Goal: Task Accomplishment & Management: Use online tool/utility

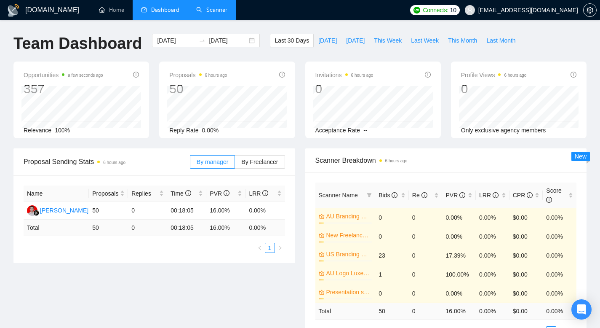
click at [209, 11] on link "Scanner" at bounding box center [211, 9] width 31 height 7
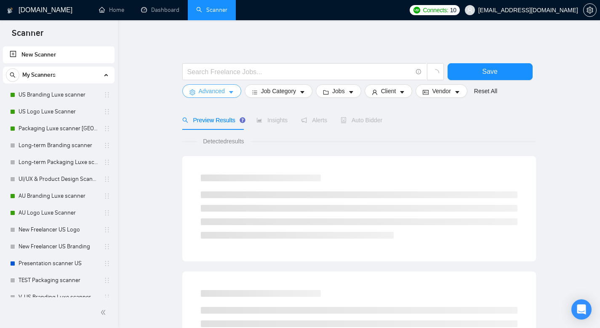
click at [221, 96] on button "Advanced" at bounding box center [211, 90] width 59 height 13
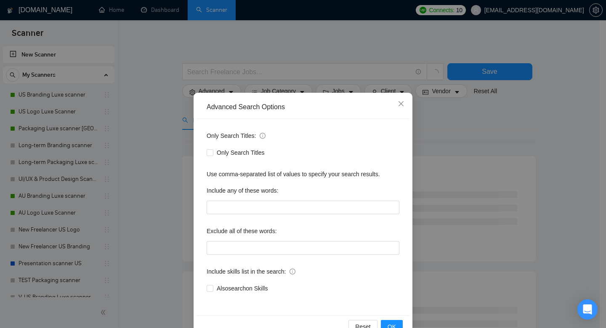
click at [306, 39] on div "Advanced Search Options Only Search Titles: Only Search Titles Use comma-separa…" at bounding box center [303, 164] width 606 height 328
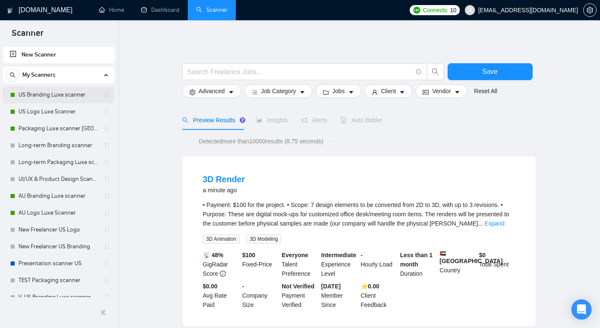
click at [18, 97] on div "US Branding Luxe scanner" at bounding box center [60, 94] width 100 height 17
click at [72, 99] on link "US Branding Luxe scanner" at bounding box center [59, 94] width 80 height 17
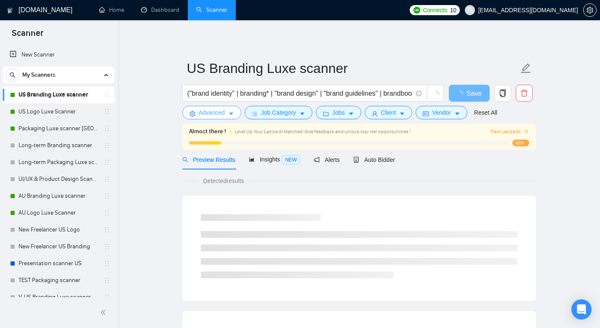
click at [232, 110] on button "Advanced" at bounding box center [211, 112] width 59 height 13
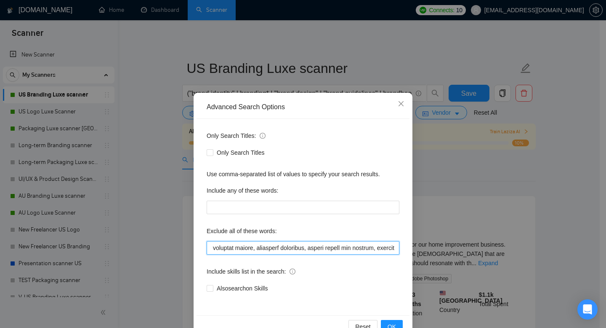
scroll to position [0, 2031]
click at [294, 248] on input "text" at bounding box center [303, 247] width 193 height 13
click at [301, 248] on input "text" at bounding box center [303, 247] width 193 height 13
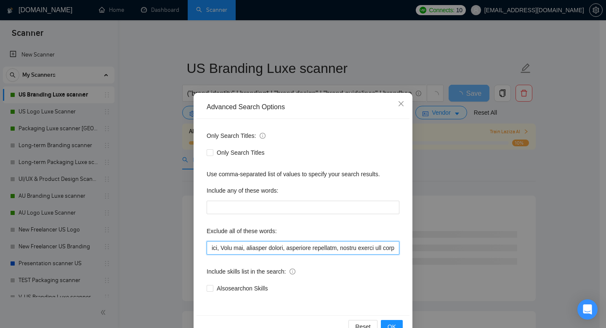
drag, startPoint x: 327, startPoint y: 249, endPoint x: 303, endPoint y: 248, distance: 24.0
click at [303, 248] on input "text" at bounding box center [303, 247] width 193 height 13
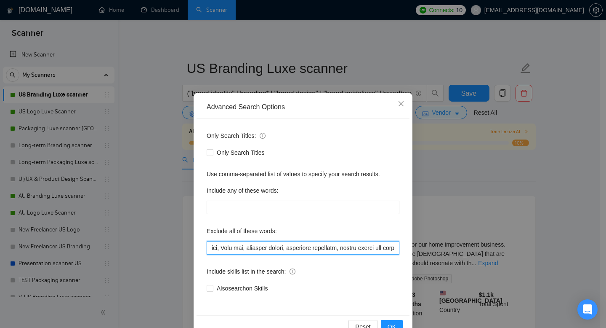
click at [331, 246] on input "text" at bounding box center [303, 247] width 193 height 13
type input "web, web3, web site, webflow, frontend, app branding*, html, css, saas, fintech…"
click at [389, 322] on span "OK" at bounding box center [392, 326] width 8 height 9
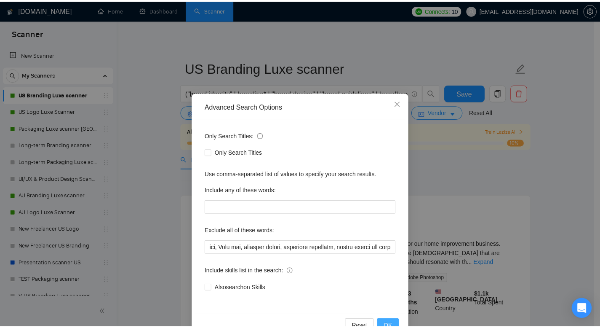
scroll to position [0, 0]
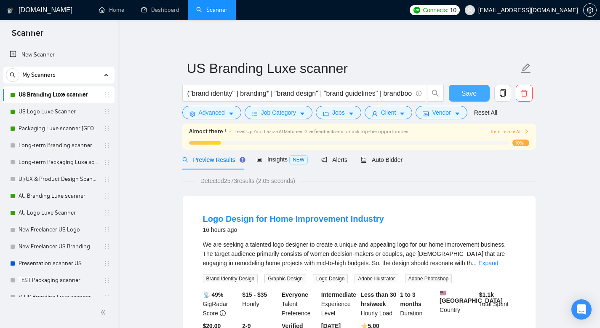
click at [466, 93] on span "Save" at bounding box center [469, 93] width 15 height 11
click at [379, 161] on span "Auto Bidder" at bounding box center [382, 159] width 42 height 7
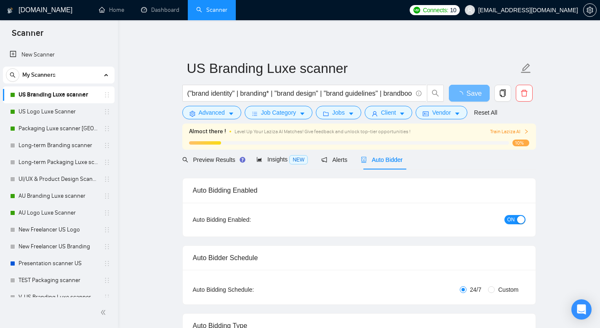
radio input "false"
radio input "true"
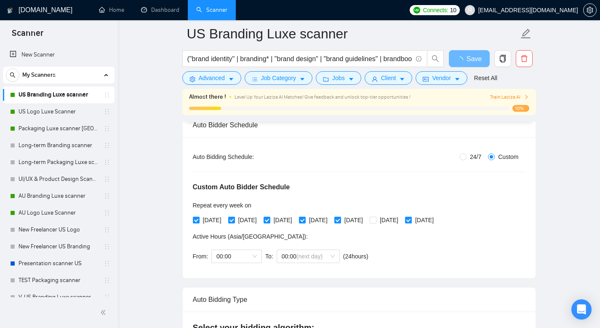
scroll to position [140, 0]
click at [247, 255] on span "00:00" at bounding box center [236, 255] width 40 height 13
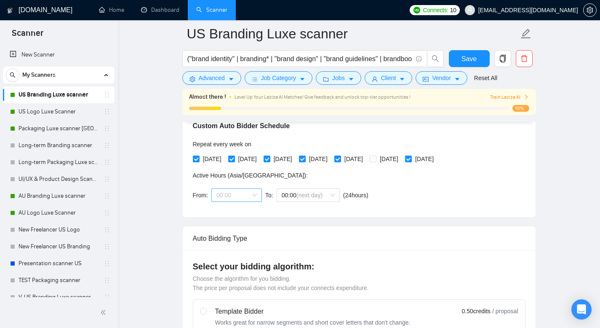
click at [242, 198] on span "00:00" at bounding box center [236, 195] width 40 height 13
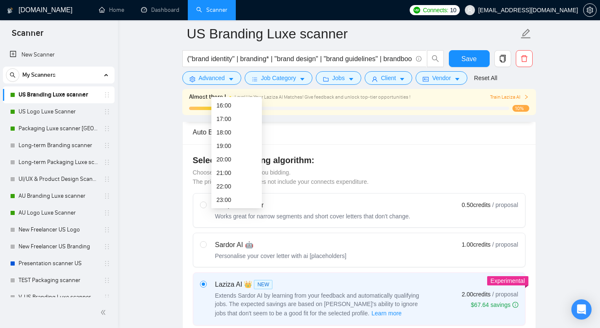
scroll to position [308, 0]
click at [236, 195] on div "23:00" at bounding box center [236, 198] width 40 height 9
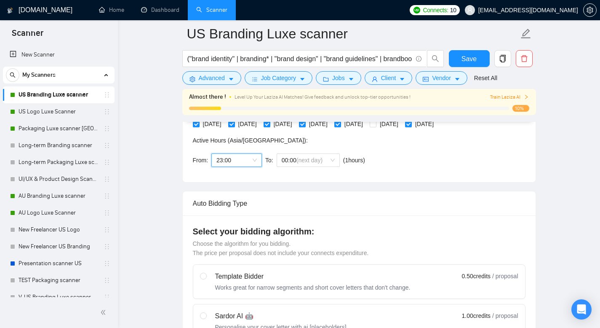
scroll to position [224, 0]
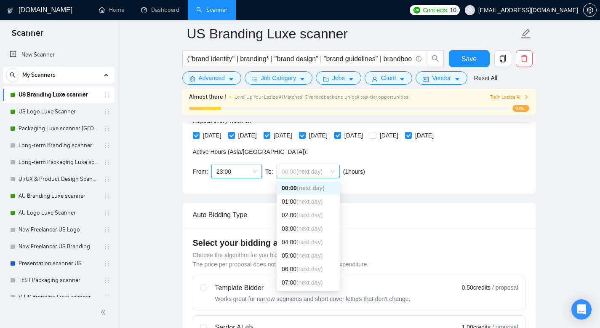
click at [305, 174] on span "(next day)" at bounding box center [310, 171] width 26 height 7
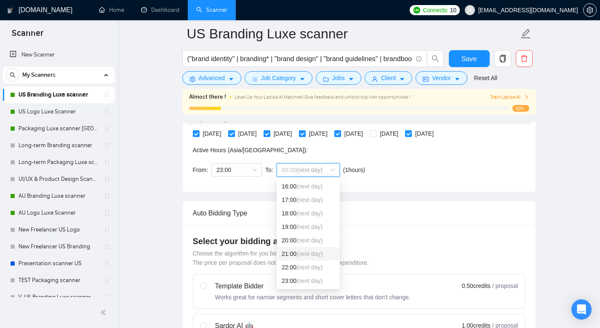
click at [310, 255] on span "(next day)" at bounding box center [310, 253] width 26 height 7
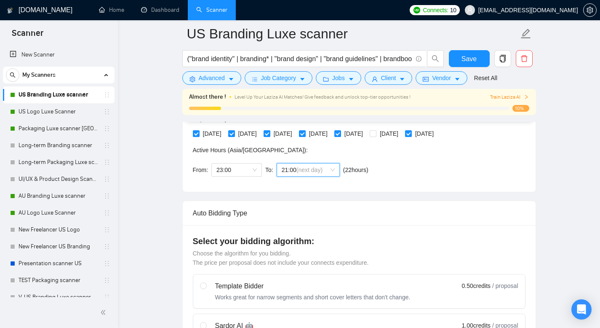
click at [312, 171] on span "(next day)" at bounding box center [310, 169] width 26 height 7
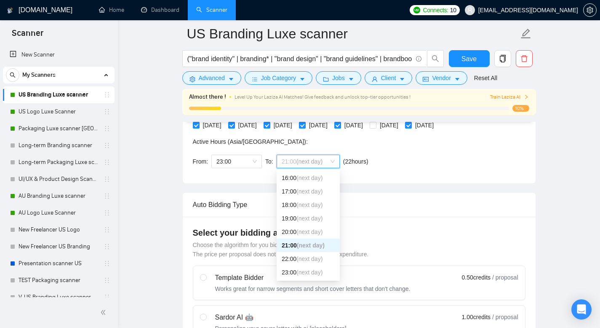
scroll to position [236, 0]
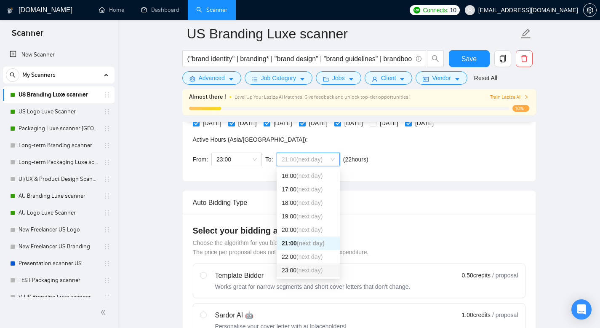
click at [304, 268] on span "(next day)" at bounding box center [310, 270] width 26 height 7
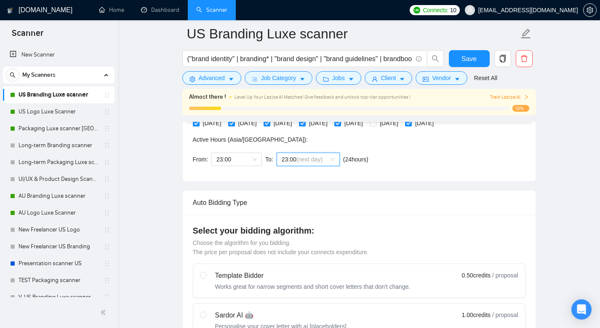
click at [413, 164] on div "Custom Auto Bidder Schedule Repeat every week [DATE] [DATE] [DATE] [DATE] [DATE…" at bounding box center [359, 117] width 333 height 107
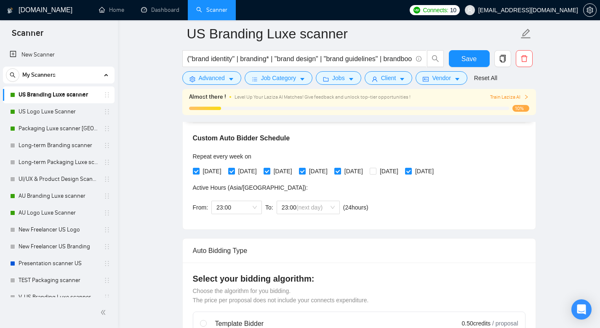
scroll to position [187, 0]
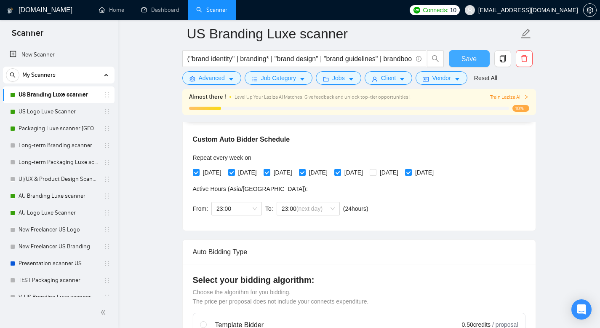
click at [463, 54] on span "Save" at bounding box center [469, 58] width 15 height 11
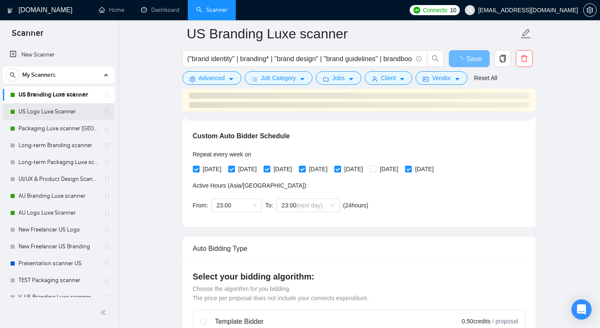
click at [40, 112] on link "US Logo Luxe Scanner" at bounding box center [59, 111] width 80 height 17
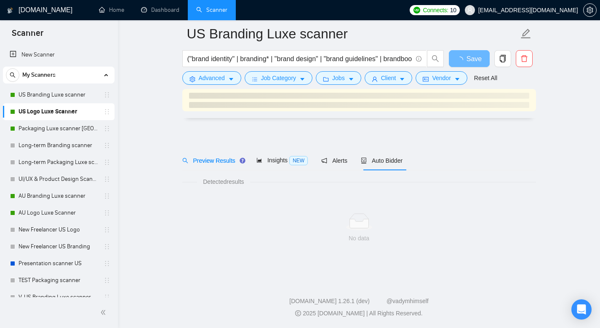
scroll to position [3, 0]
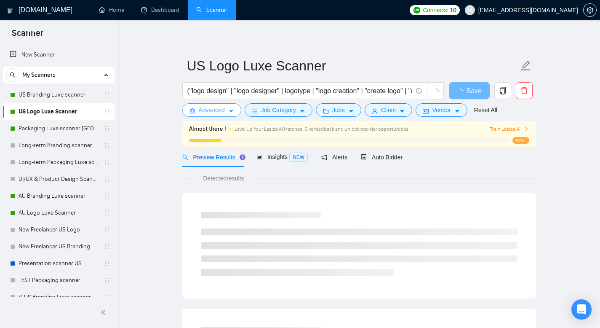
click at [224, 107] on span "Advanced" at bounding box center [212, 109] width 26 height 9
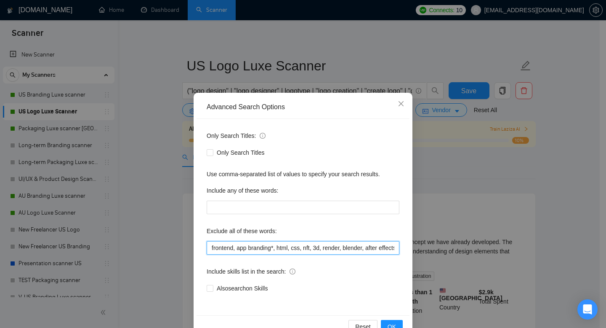
click at [235, 248] on input "frontend, app branding*, html, css, nft, 3d, render, blender, after effects, mo…" at bounding box center [303, 247] width 193 height 13
paste input "Meta ads,"
type input "frontend, Meta ads, app branding*, html, css, nft, 3d, render, blender, after e…"
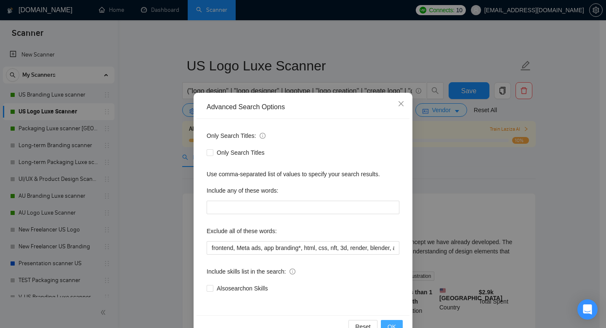
click at [390, 323] on span "OK" at bounding box center [392, 326] width 8 height 9
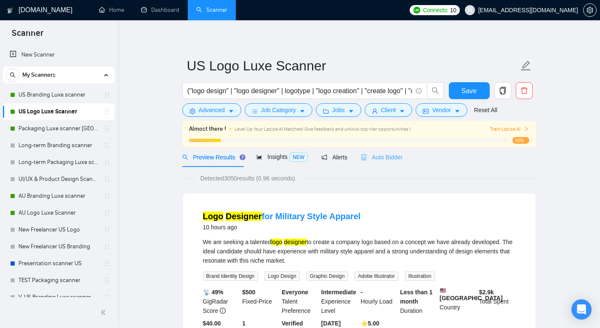
click at [402, 152] on div "Auto Bidder" at bounding box center [382, 157] width 42 height 20
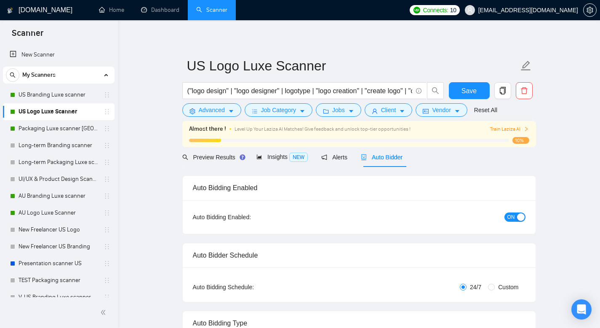
radio input "false"
radio input "true"
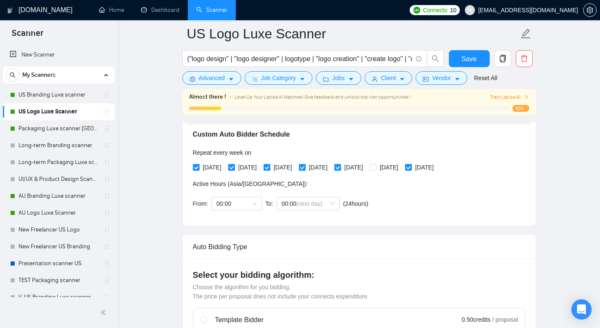
scroll to position [193, 0]
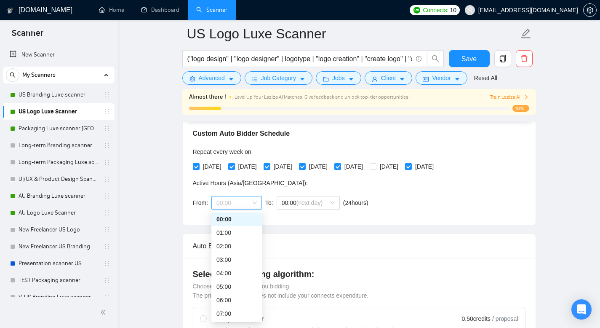
click at [238, 204] on span "00:00" at bounding box center [236, 202] width 40 height 13
click at [230, 303] on div "22:00" at bounding box center [236, 299] width 40 height 9
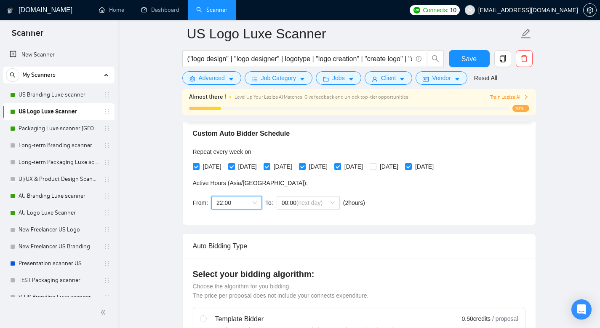
click at [248, 208] on span "22:00" at bounding box center [236, 202] width 40 height 13
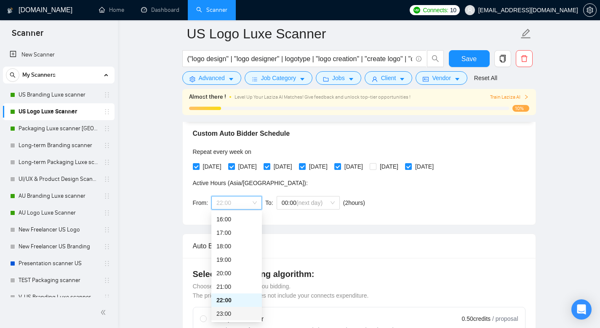
click at [230, 315] on div "23:00" at bounding box center [236, 313] width 40 height 9
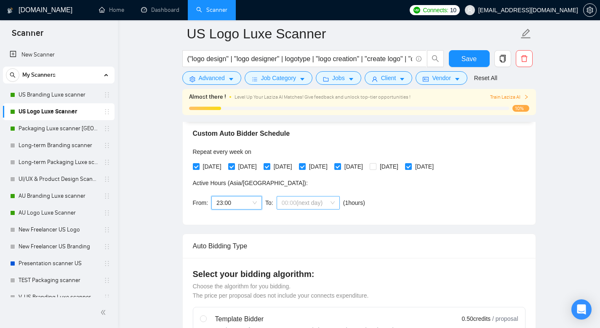
click at [327, 206] on span "00:00 (next day)" at bounding box center [308, 202] width 53 height 13
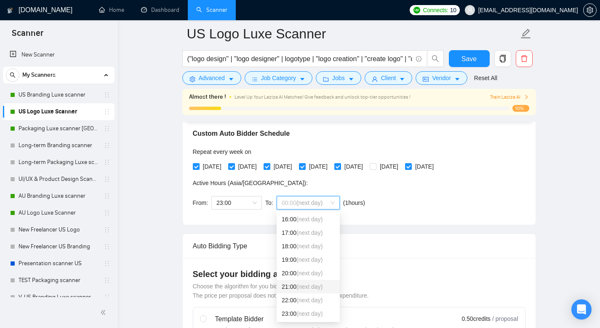
click at [309, 289] on span "(next day)" at bounding box center [310, 286] width 26 height 7
click at [318, 200] on span "(next day)" at bounding box center [310, 202] width 26 height 7
click at [301, 311] on span "(next day)" at bounding box center [310, 313] width 26 height 7
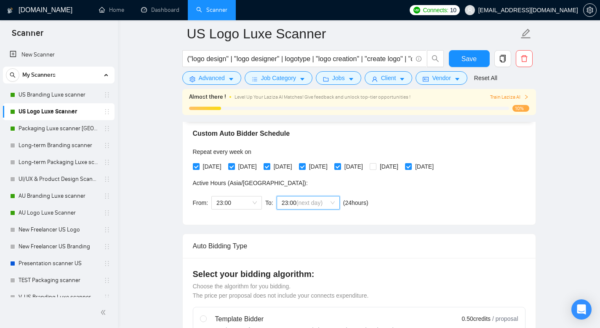
click at [324, 206] on span "23:00 (next day)" at bounding box center [308, 202] width 53 height 13
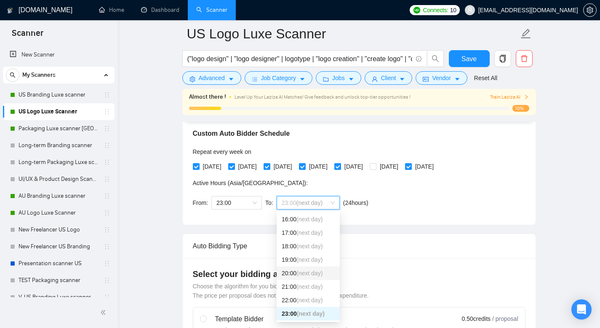
click at [313, 270] on span "(next day)" at bounding box center [310, 273] width 26 height 7
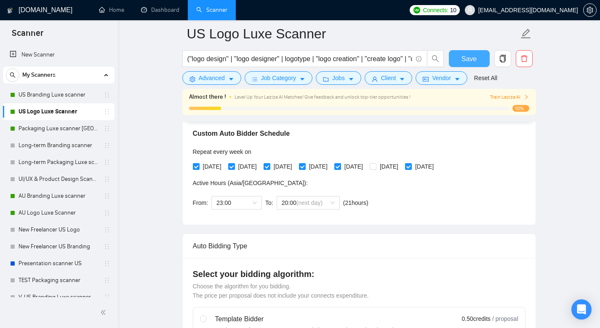
click at [479, 57] on button "Save" at bounding box center [469, 58] width 41 height 17
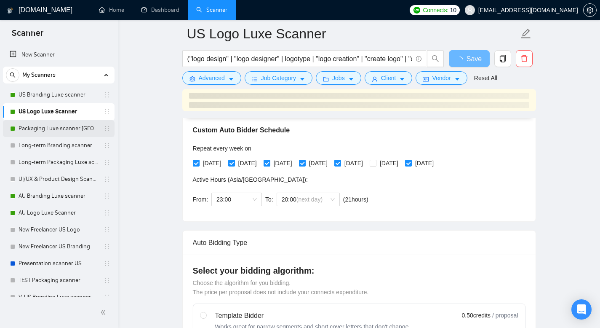
click at [75, 129] on link "Packaging Luxe scanner [GEOGRAPHIC_DATA]" at bounding box center [59, 128] width 80 height 17
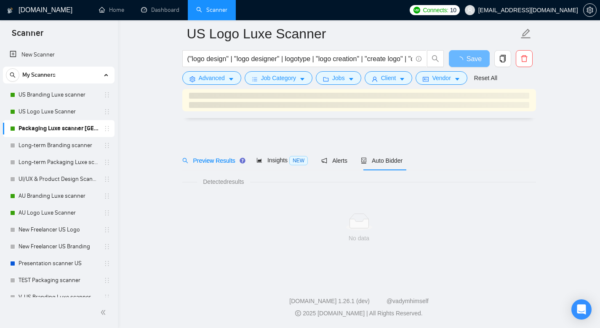
scroll to position [3, 0]
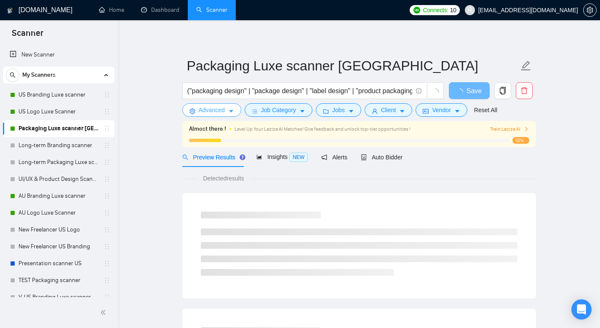
click at [223, 110] on span "Advanced" at bounding box center [212, 109] width 26 height 9
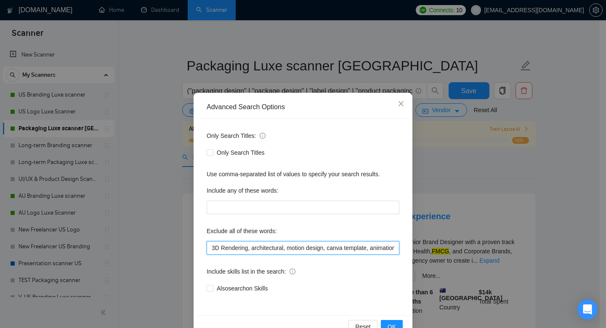
click at [208, 246] on input "3D Rendering, architectural, motion design, canva template, animation, 3d artis…" at bounding box center [303, 247] width 193 height 13
paste input "Meta ads,"
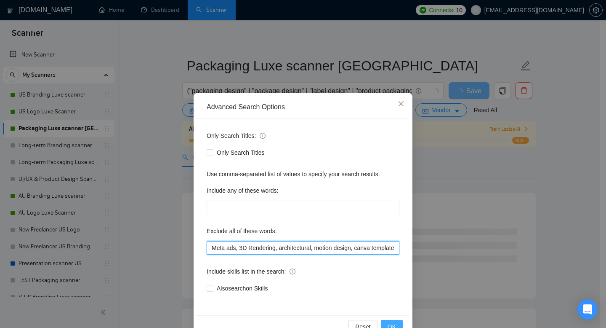
type input "Meta ads, 3D Rendering, architectural, motion design, canva template, animation…"
click at [390, 324] on span "OK" at bounding box center [392, 326] width 8 height 9
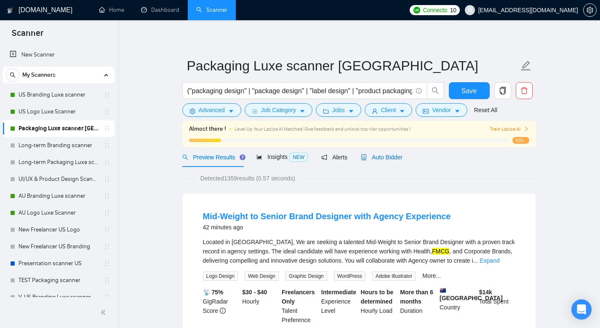
click at [402, 159] on span "Auto Bidder" at bounding box center [382, 157] width 42 height 7
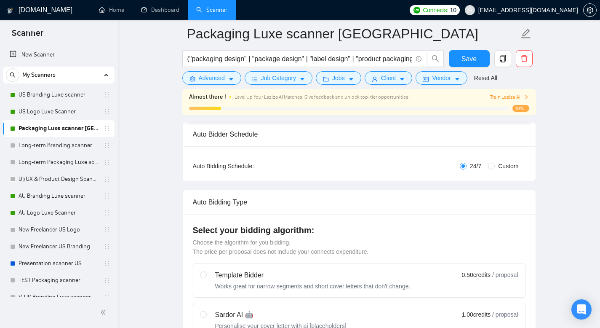
scroll to position [131, 0]
click at [495, 166] on span "Custom" at bounding box center [508, 164] width 27 height 9
click at [495, 166] on input "Custom" at bounding box center [491, 165] width 7 height 7
radio input "true"
radio input "false"
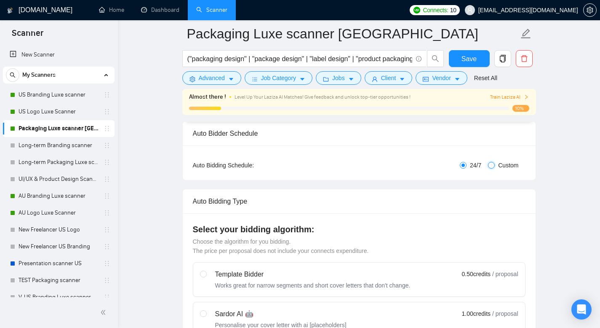
checkbox input "true"
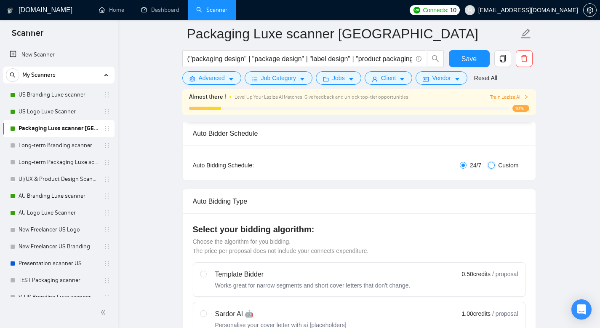
checkbox input "true"
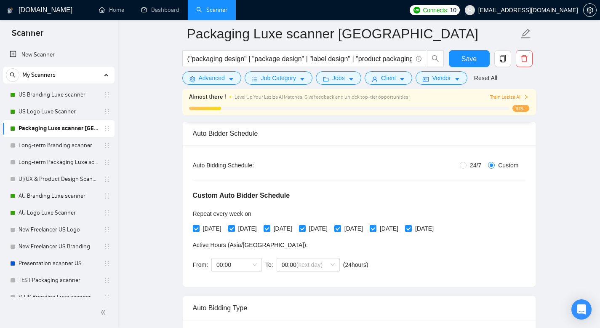
click at [376, 230] on input "[DATE]" at bounding box center [373, 228] width 6 height 6
checkbox input "false"
click at [232, 262] on span "00:00" at bounding box center [236, 264] width 40 height 13
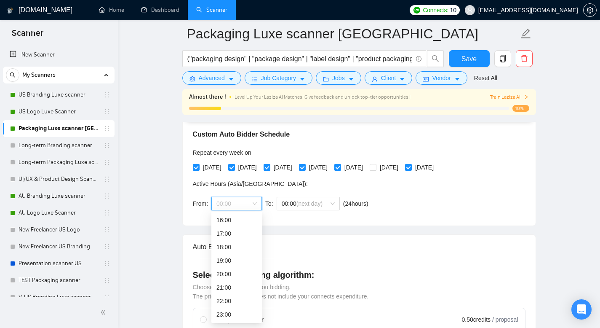
scroll to position [193, 0]
click at [234, 310] on div "23:00" at bounding box center [236, 313] width 40 height 9
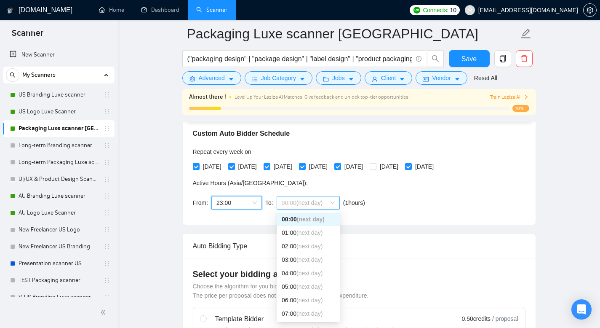
click at [316, 205] on span "(next day)" at bounding box center [310, 202] width 26 height 7
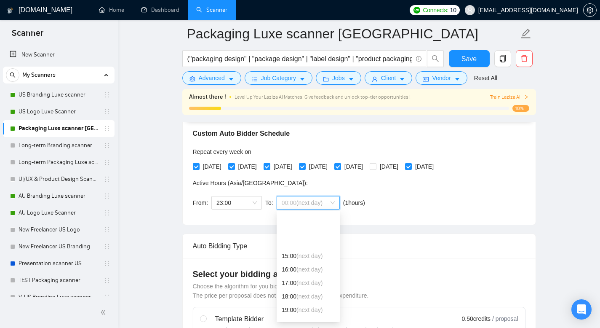
scroll to position [216, 0]
click at [306, 272] on span "(next day)" at bounding box center [310, 273] width 26 height 7
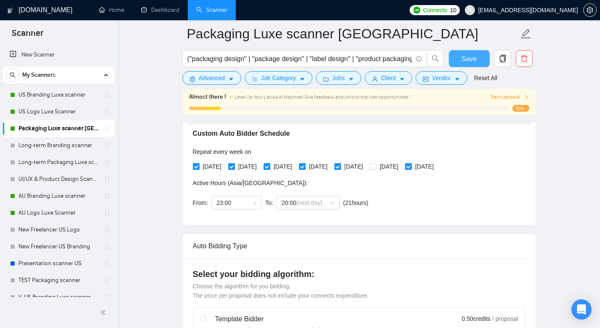
click at [465, 61] on span "Save" at bounding box center [469, 58] width 15 height 11
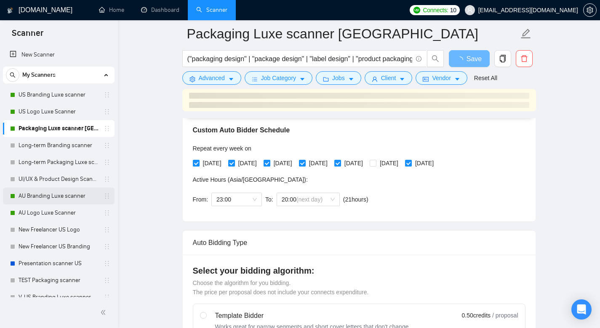
click at [64, 199] on link "AU Branding Luxe scanner" at bounding box center [59, 195] width 80 height 17
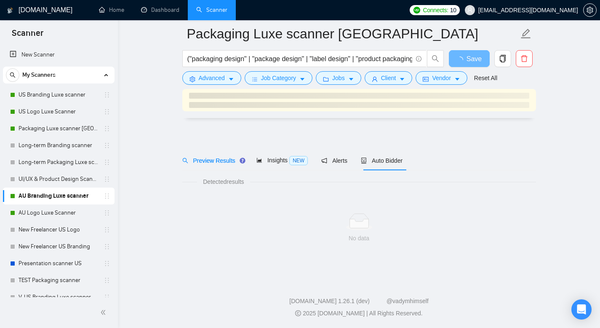
scroll to position [3, 0]
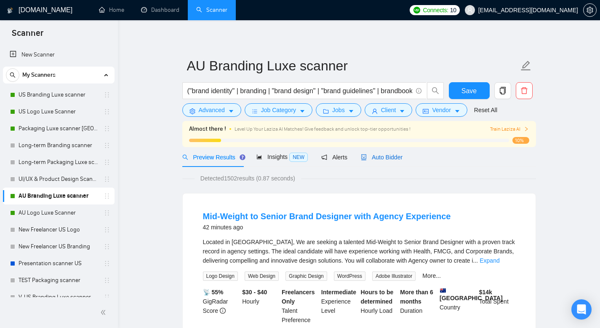
click at [383, 158] on span "Auto Bidder" at bounding box center [382, 157] width 42 height 7
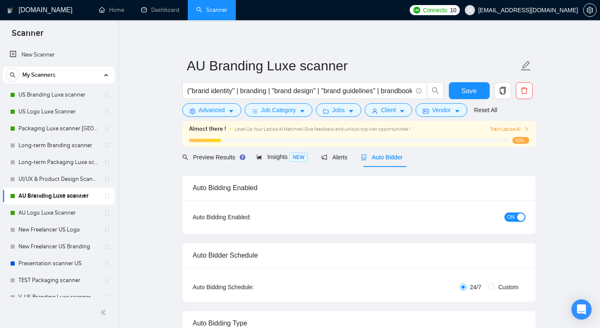
radio input "false"
radio input "true"
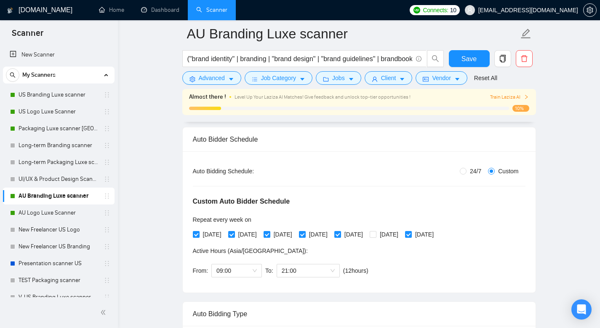
scroll to position [150, 0]
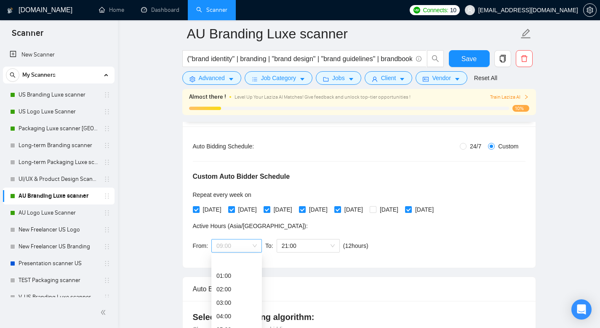
click at [232, 251] on div "09:00" at bounding box center [236, 245] width 51 height 13
click at [297, 220] on div "Custom Auto Bidder Schedule Repeat every week [DATE] [DATE] [DATE] [DATE] [DATE…" at bounding box center [359, 204] width 333 height 107
click at [305, 247] on span "21:00" at bounding box center [308, 245] width 53 height 13
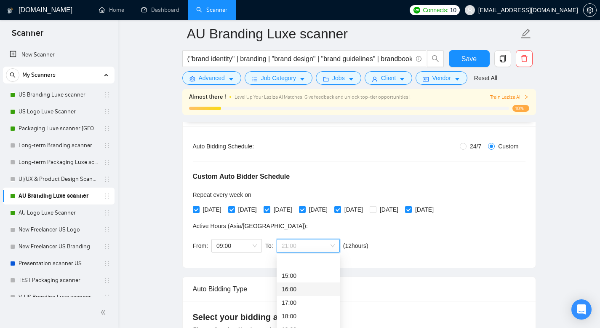
scroll to position [216, 0]
click at [289, 318] on div "20:00" at bounding box center [308, 315] width 53 height 9
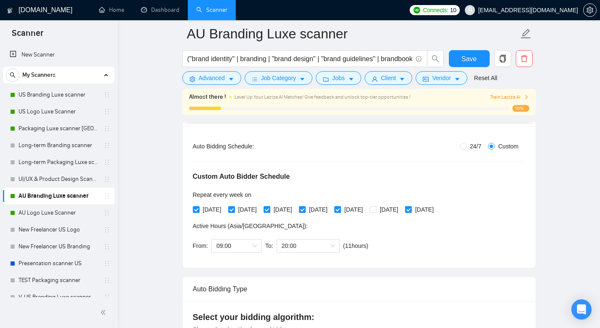
click at [439, 255] on div "Custom Auto Bidder Schedule Repeat every week [DATE] [DATE] [DATE] [DATE] [DATE…" at bounding box center [359, 204] width 333 height 107
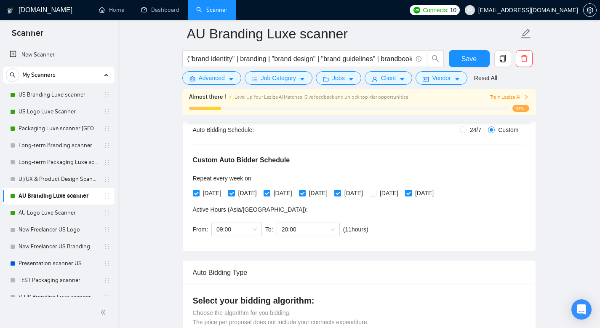
scroll to position [183, 0]
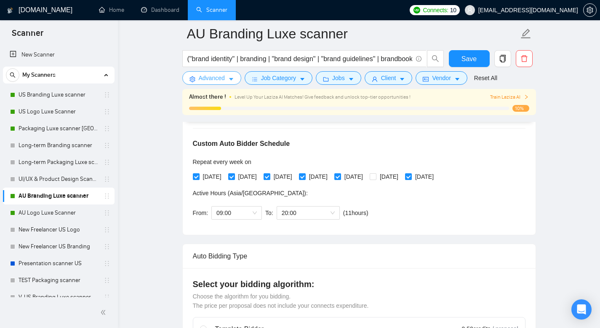
click at [224, 75] on span "Advanced" at bounding box center [212, 77] width 26 height 9
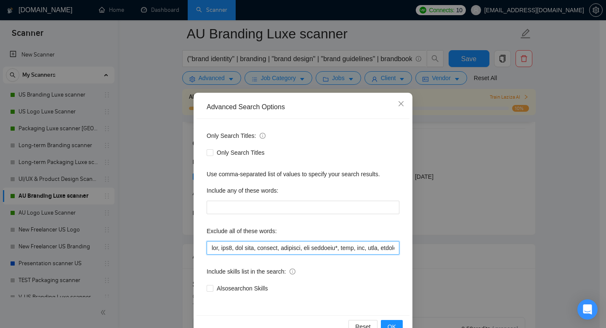
click at [223, 245] on input "text" at bounding box center [303, 247] width 193 height 13
paste input "Meta ads,"
type input "web, Meta ads, web3, web site, webflow, frontend, app branding*, html, css, saa…"
click at [391, 322] on span "OK" at bounding box center [392, 326] width 8 height 9
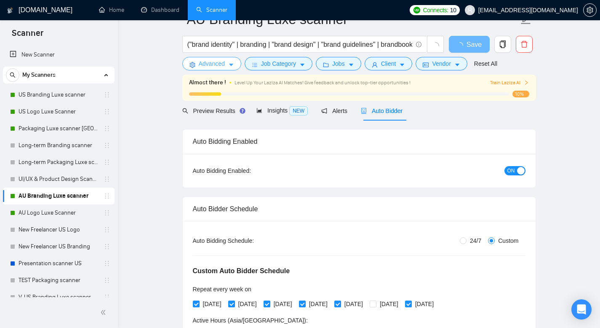
scroll to position [0, 0]
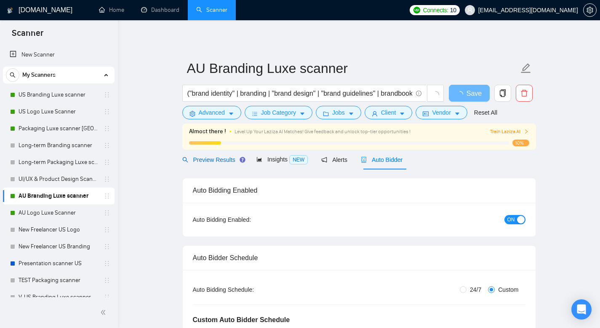
click at [234, 160] on span "Preview Results" at bounding box center [212, 159] width 61 height 7
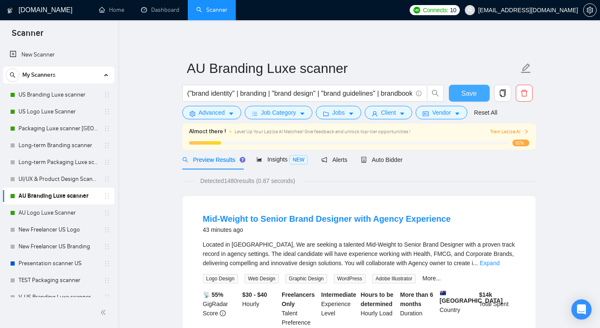
click at [471, 96] on span "Save" at bounding box center [469, 93] width 15 height 11
click at [39, 210] on link "AU Logo Luxe Scanner" at bounding box center [59, 212] width 80 height 17
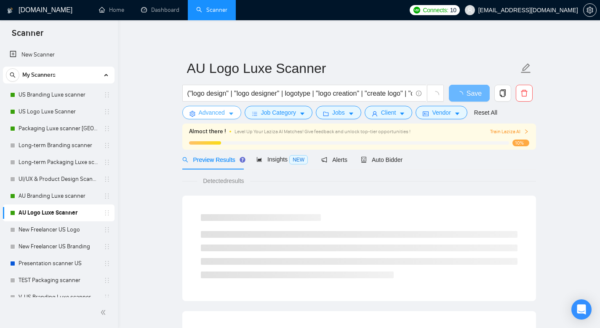
click at [207, 110] on span "Advanced" at bounding box center [212, 112] width 26 height 9
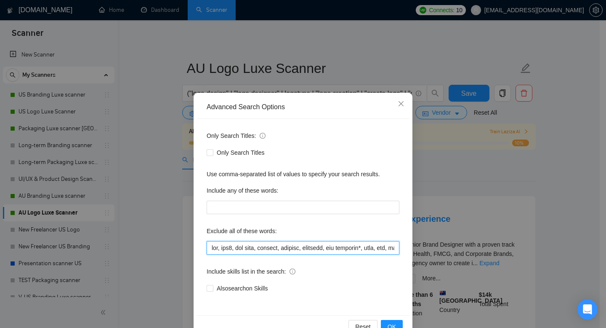
click at [243, 250] on input "text" at bounding box center [303, 247] width 193 height 13
paste input "Meta ads,"
type input "web, web3, Meta ads, web site, website, webflow, frontend, app branding*, html,…"
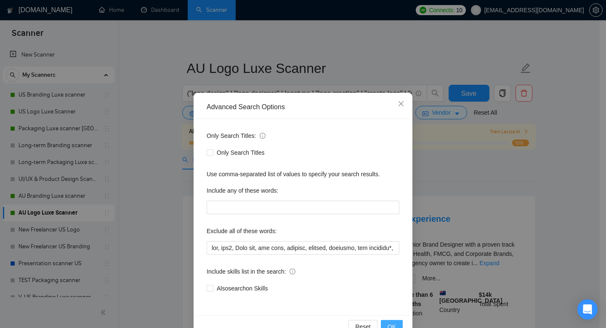
click at [384, 323] on button "OK" at bounding box center [392, 326] width 22 height 13
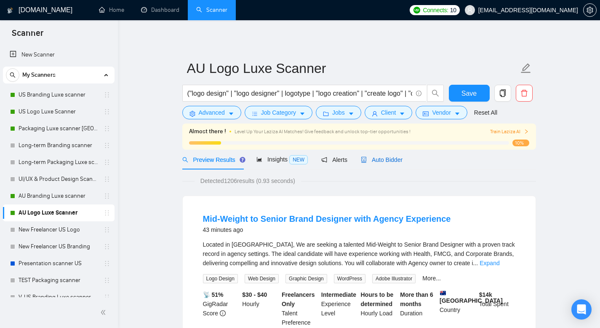
click at [392, 158] on span "Auto Bidder" at bounding box center [382, 159] width 42 height 7
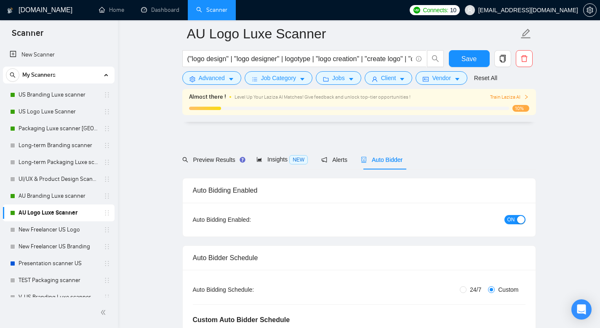
scroll to position [148, 0]
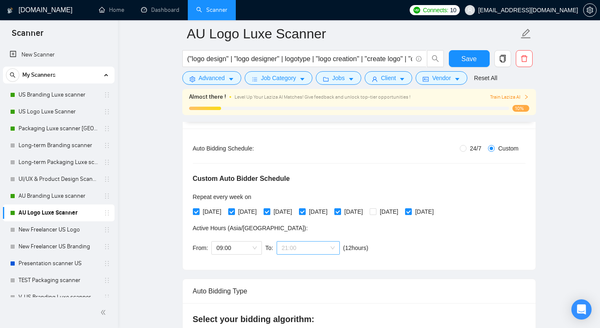
click at [316, 243] on span "21:00" at bounding box center [308, 247] width 53 height 13
click at [289, 317] on div "20:00" at bounding box center [308, 319] width 53 height 9
click at [348, 175] on div "Custom Auto Bidder Schedule Repeat every week [DATE] [DATE] [DATE] [DATE] [DATE…" at bounding box center [359, 206] width 333 height 107
click at [481, 56] on button "Save" at bounding box center [469, 58] width 41 height 17
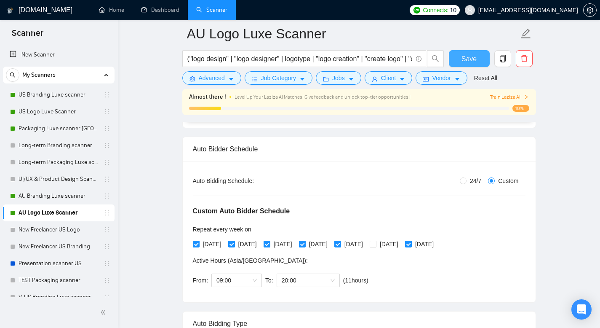
scroll to position [0, 0]
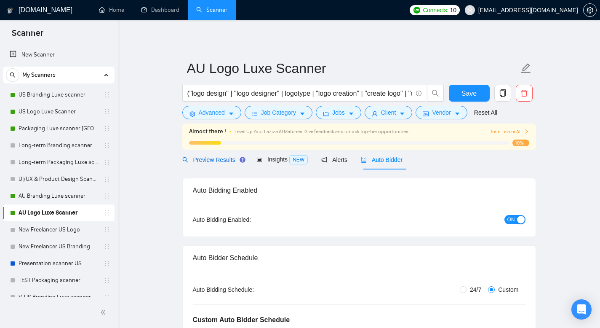
click at [220, 159] on span "Preview Results" at bounding box center [212, 159] width 61 height 7
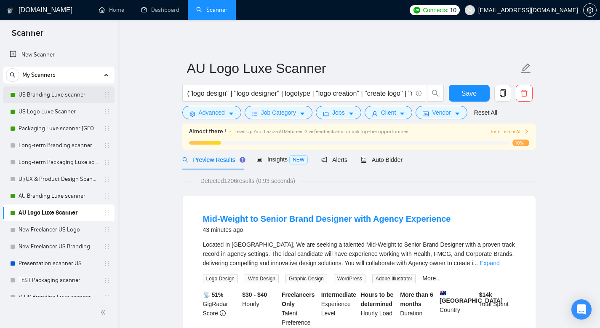
click at [39, 93] on link "US Branding Luxe scanner" at bounding box center [59, 94] width 80 height 17
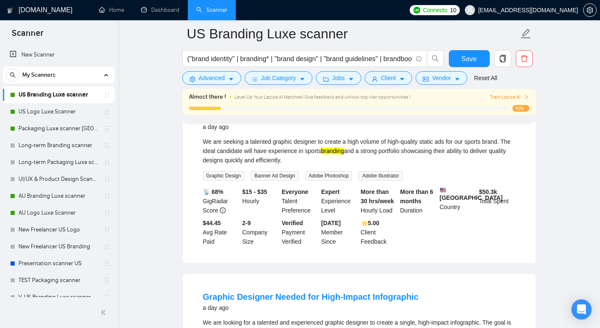
scroll to position [201, 0]
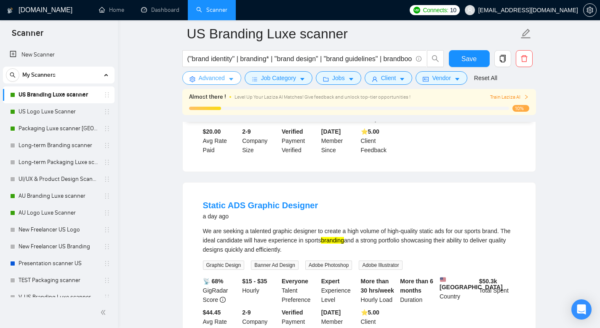
click at [224, 79] on span "Advanced" at bounding box center [212, 77] width 26 height 9
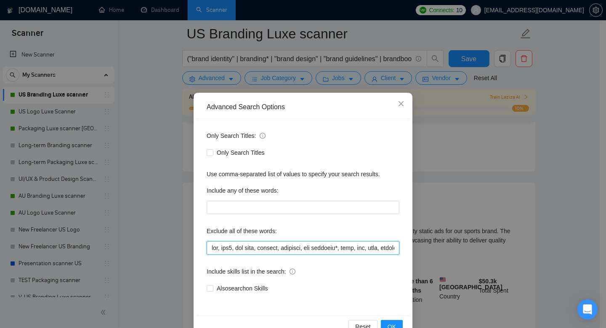
click at [210, 244] on input "text" at bounding box center [303, 247] width 193 height 13
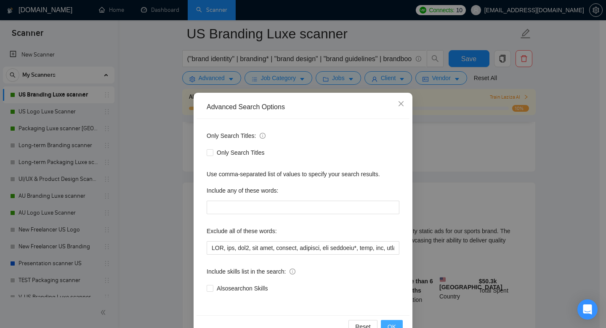
click at [388, 323] on span "OK" at bounding box center [392, 326] width 8 height 9
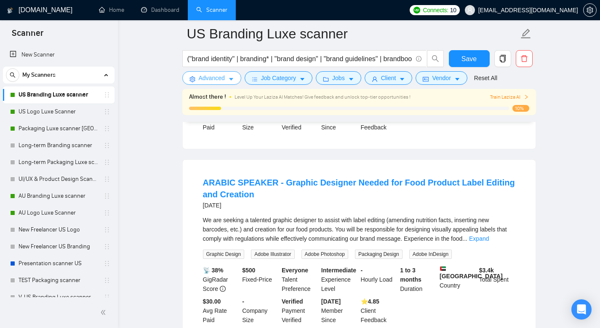
scroll to position [983, 0]
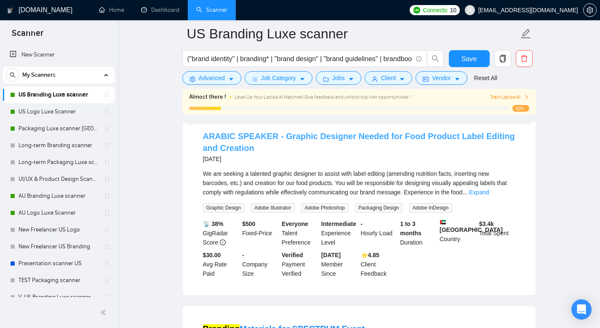
click at [271, 141] on link "ARABIC SPEAKER - Graphic Designer Needed for Food Product Label Editing and Cre…" at bounding box center [359, 141] width 312 height 21
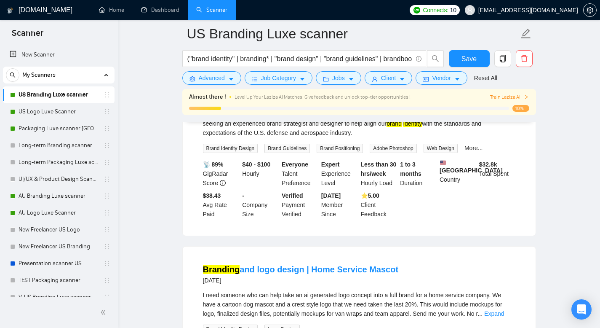
scroll to position [0, 0]
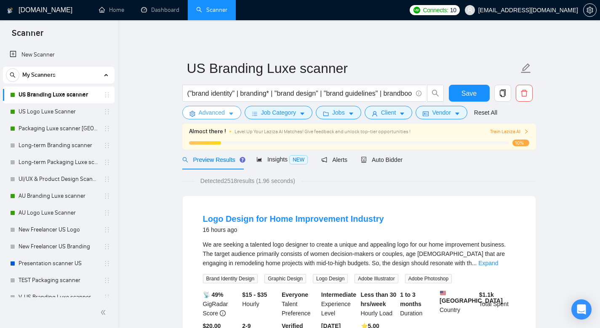
click at [209, 113] on span "Advanced" at bounding box center [212, 112] width 26 height 9
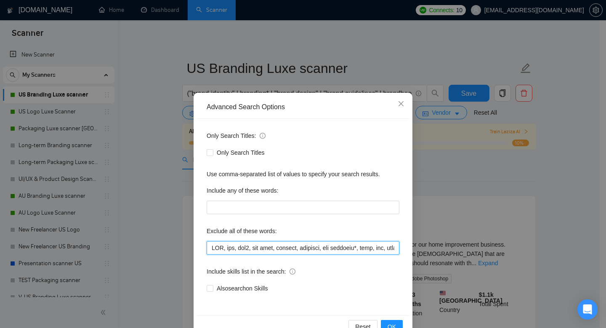
click at [208, 247] on input "text" at bounding box center [303, 247] width 193 height 13
paste input "ARABIC SPEAKER"
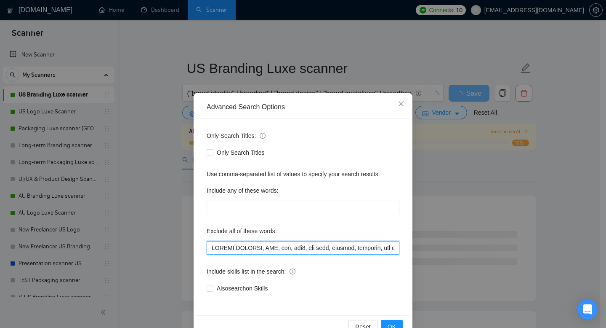
paste input "RABIC SPEAKERA"
drag, startPoint x: 281, startPoint y: 246, endPoint x: 262, endPoint y: 246, distance: 19.4
click at [262, 246] on input "text" at bounding box center [303, 247] width 193 height 13
click at [310, 244] on input "text" at bounding box center [303, 247] width 193 height 13
drag, startPoint x: 311, startPoint y: 248, endPoint x: 294, endPoint y: 247, distance: 16.5
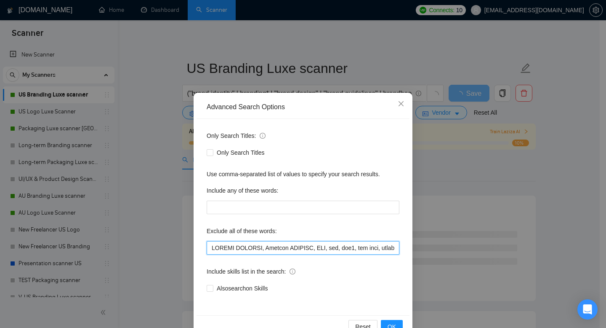
click at [294, 247] on input "text" at bounding box center [303, 247] width 193 height 13
click at [302, 244] on input "text" at bounding box center [303, 247] width 193 height 13
drag, startPoint x: 309, startPoint y: 245, endPoint x: 289, endPoint y: 246, distance: 20.7
click at [289, 246] on input "text" at bounding box center [303, 247] width 193 height 13
drag, startPoint x: 256, startPoint y: 246, endPoint x: 235, endPoint y: 248, distance: 21.2
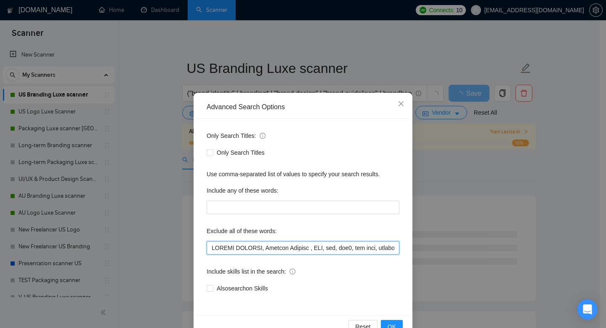
click at [235, 248] on input "text" at bounding box center [303, 247] width 193 height 13
drag, startPoint x: 228, startPoint y: 246, endPoint x: 228, endPoint y: 239, distance: 7.6
click at [214, 246] on input "text" at bounding box center [303, 247] width 193 height 13
click at [300, 246] on input "text" at bounding box center [303, 247] width 193 height 13
drag, startPoint x: 300, startPoint y: 248, endPoint x: 190, endPoint y: 250, distance: 109.9
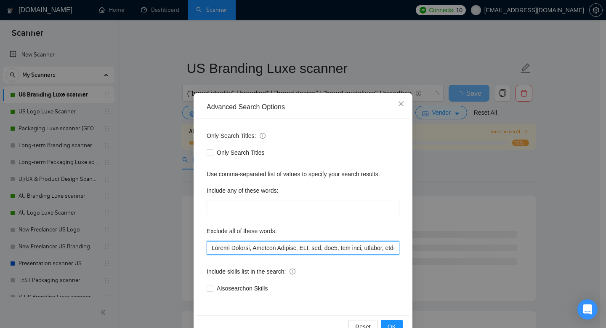
click at [194, 250] on div "Advanced Search Options Only Search Titles: Only Search Titles Use comma-separa…" at bounding box center [303, 217] width 219 height 248
type input "Arabic Speaker, Spanish Speaker, ADS, web, web3, web site, webflow, frontend, a…"
click at [388, 323] on span "OK" at bounding box center [392, 326] width 8 height 9
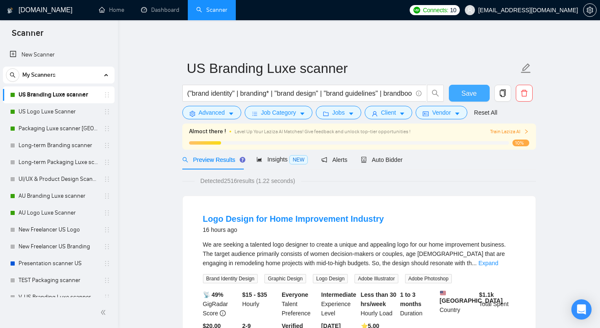
click at [462, 92] on span "Save" at bounding box center [469, 93] width 15 height 11
click at [66, 112] on link "US Logo Luxe Scanner" at bounding box center [59, 111] width 80 height 17
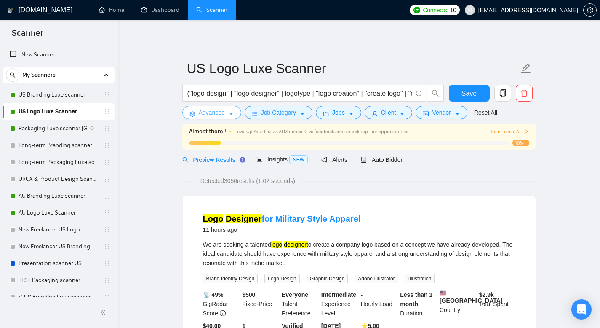
click at [232, 119] on button "Advanced" at bounding box center [211, 112] width 59 height 13
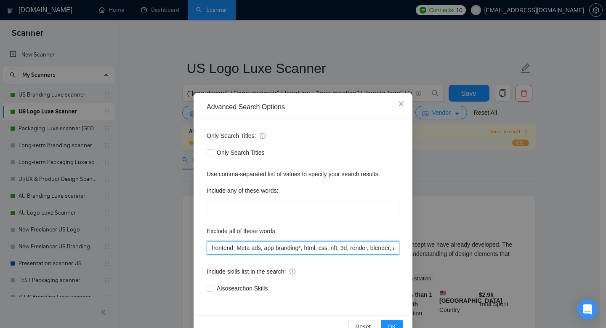
click at [208, 244] on input "frontend, Meta ads, app branding*, html, css, nft, 3d, render, blender, after e…" at bounding box center [303, 247] width 193 height 13
paste input "Arabic Speaker, [DEMOGRAPHIC_DATA] Speaker,"
type input "Arabic Speaker, Spanish Speaker, frontend, Meta ads, app branding*, html, css, …"
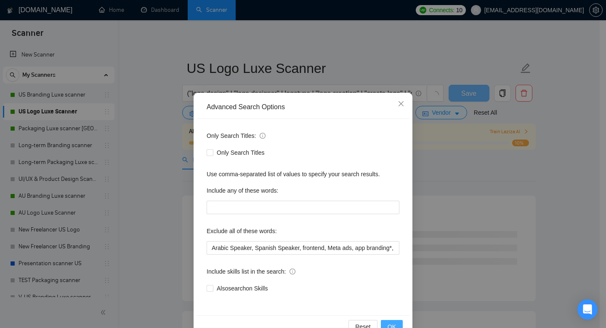
click at [382, 322] on button "OK" at bounding box center [392, 326] width 22 height 13
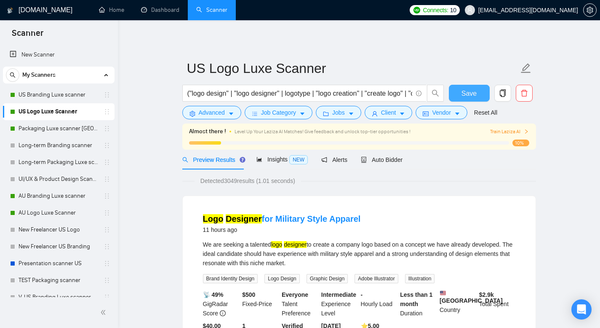
drag, startPoint x: 475, startPoint y: 95, endPoint x: 470, endPoint y: 98, distance: 5.9
click at [474, 95] on span "Save" at bounding box center [469, 93] width 15 height 11
click at [62, 127] on link "Packaging Luxe scanner [GEOGRAPHIC_DATA]" at bounding box center [59, 128] width 80 height 17
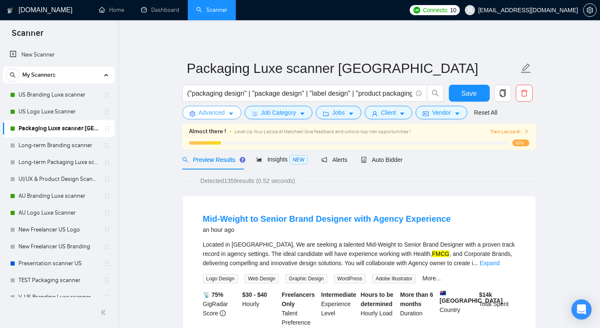
click at [214, 112] on span "Advanced" at bounding box center [212, 112] width 26 height 9
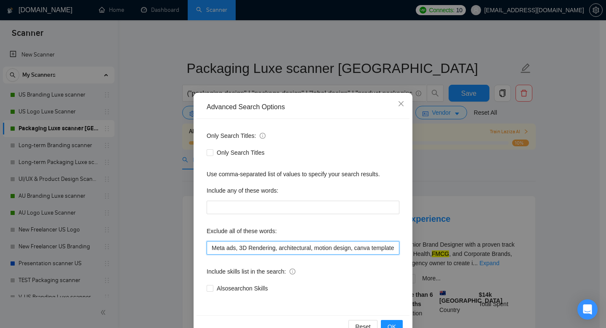
click at [209, 246] on input "Meta ads, 3D Rendering, architectural, motion design, canva template, animation…" at bounding box center [303, 247] width 193 height 13
paste input "Arabic Speaker, [DEMOGRAPHIC_DATA] Speaker,"
type input "Arabic Speaker, Spanish Speaker, ADS, Meta ads, 3D Rendering, architectural, mo…"
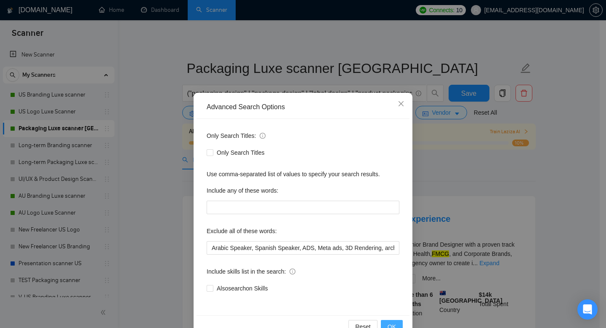
click at [384, 324] on button "OK" at bounding box center [392, 326] width 22 height 13
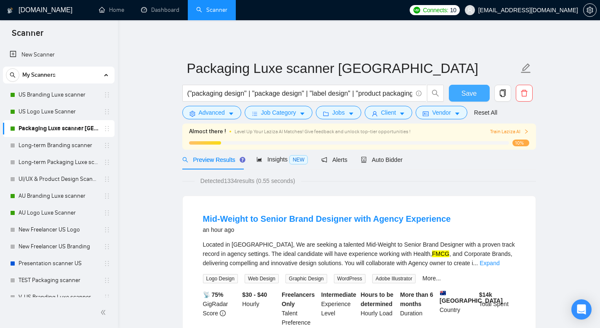
click at [469, 96] on span "Save" at bounding box center [469, 93] width 15 height 11
click at [260, 218] on link "Mid-Weight to Senior Brand Designer with Agency Experience" at bounding box center [327, 218] width 248 height 9
